Goal: Information Seeking & Learning: Learn about a topic

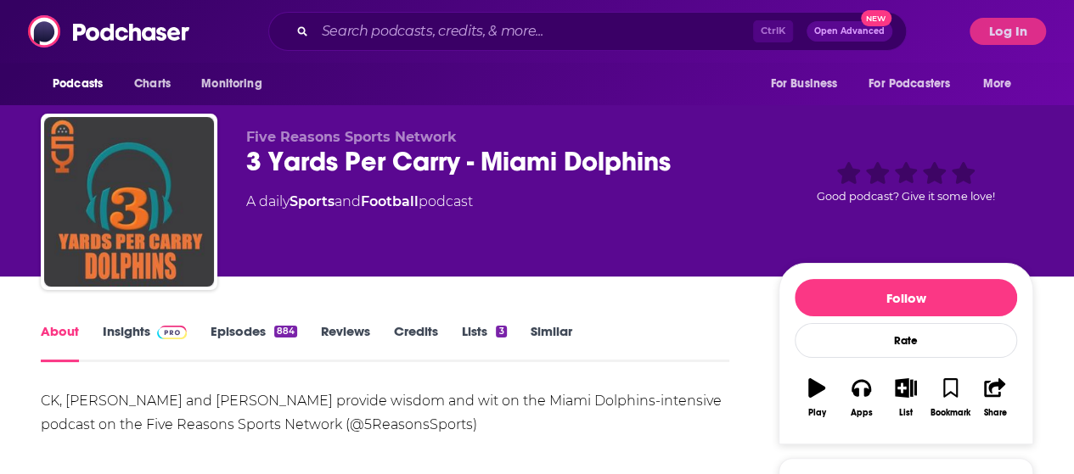
click at [131, 335] on link "Insights" at bounding box center [145, 342] width 84 height 39
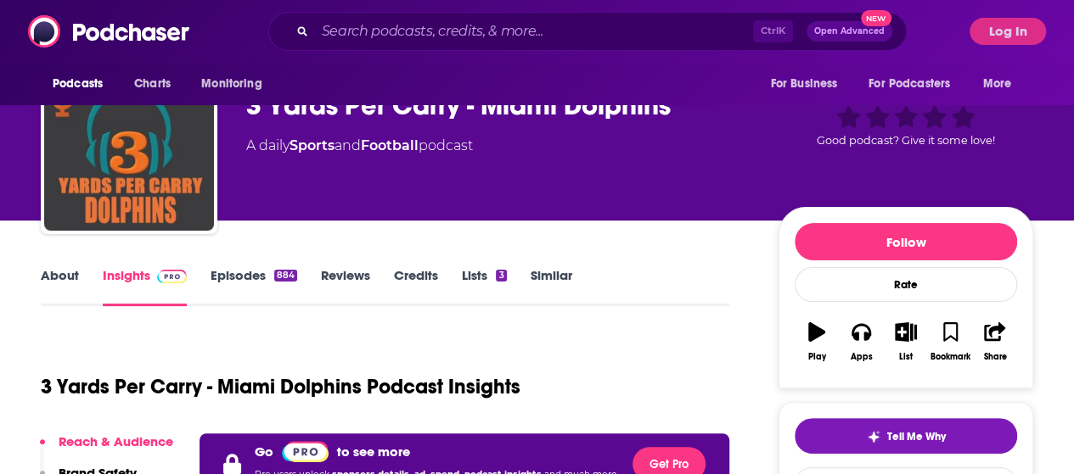
scroll to position [57, 0]
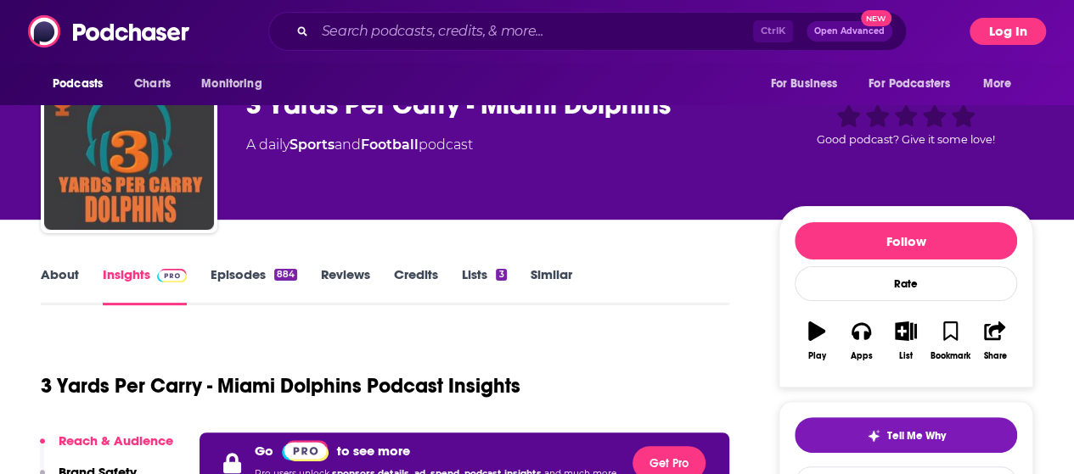
click at [1013, 30] on button "Log In" at bounding box center [1007, 31] width 76 height 27
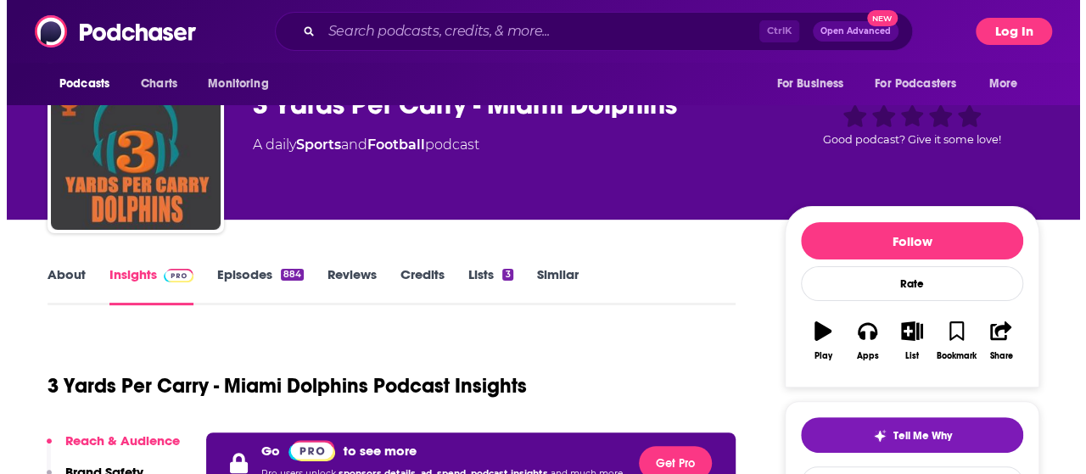
scroll to position [0, 0]
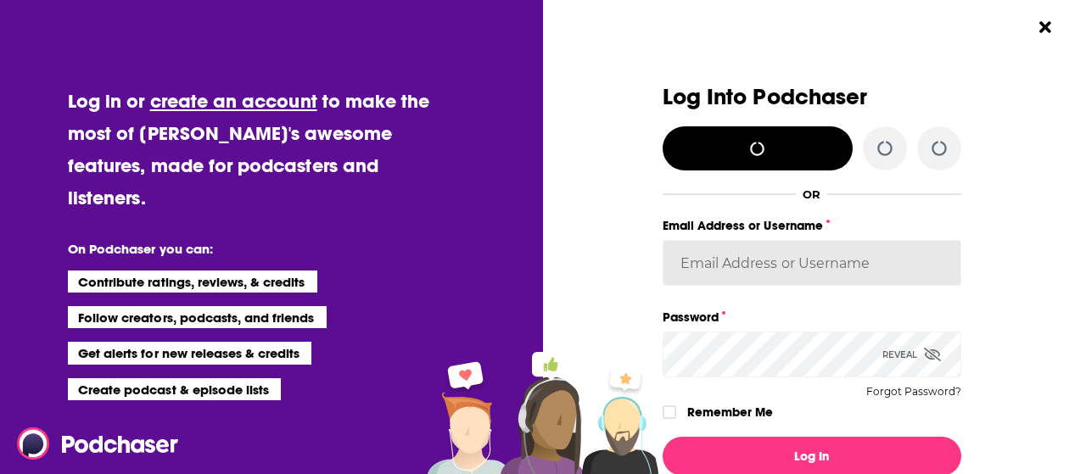
type input "[PERSON_NAME][EMAIL_ADDRESS][PERSON_NAME][DOMAIN_NAME]"
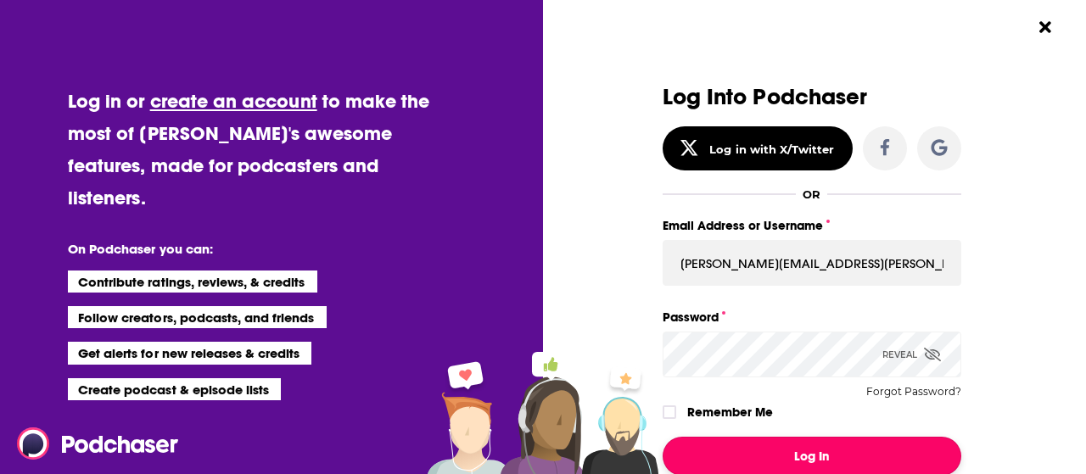
click at [735, 457] on button "Log In" at bounding box center [812, 456] width 299 height 39
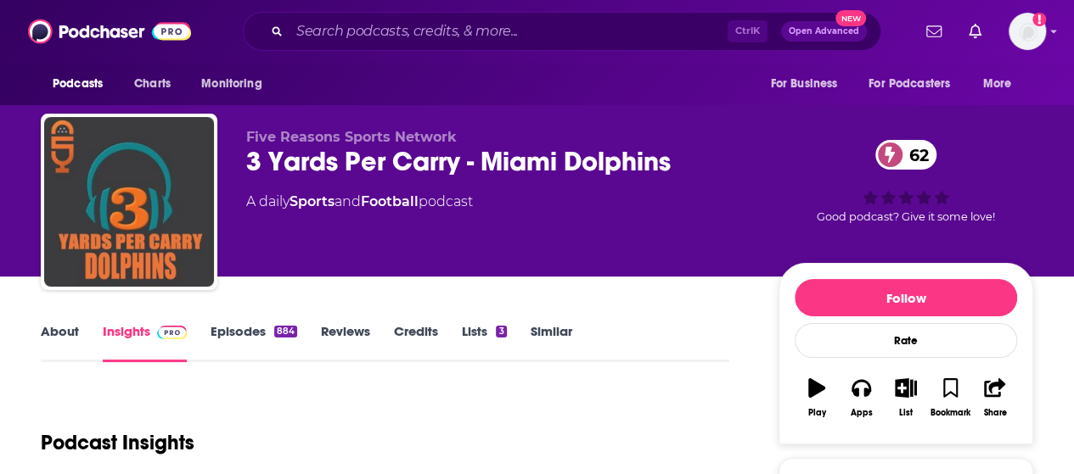
click at [66, 341] on link "About" at bounding box center [60, 342] width 38 height 39
